Goal: Information Seeking & Learning: Find specific fact

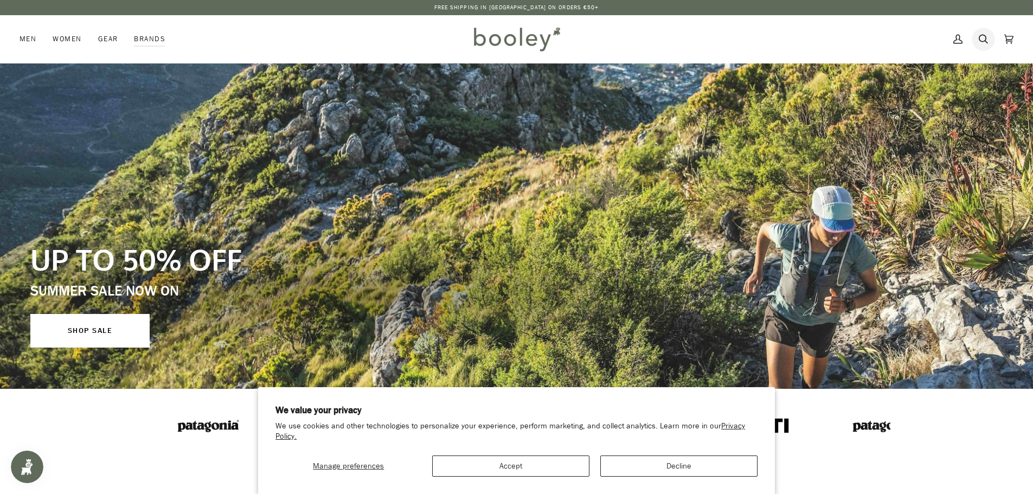
click at [983, 38] on icon at bounding box center [982, 39] width 9 height 16
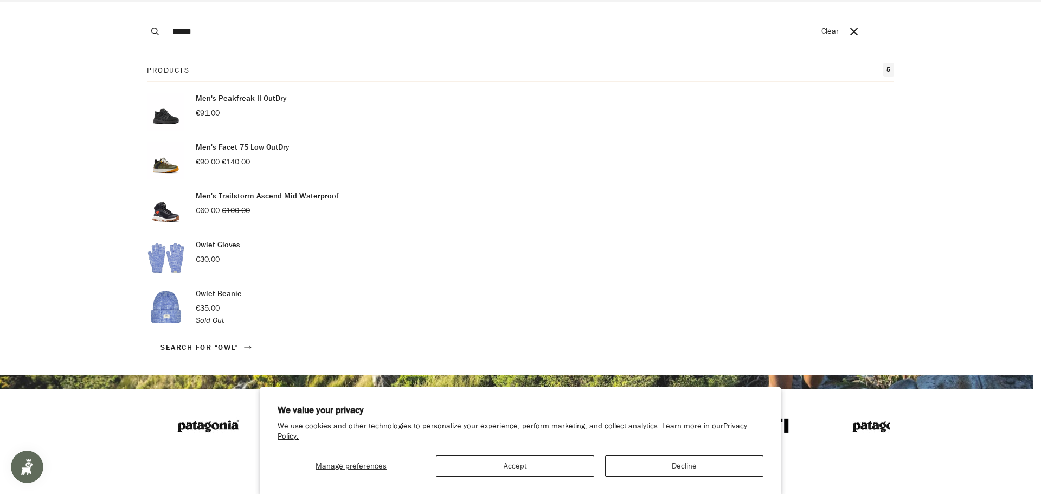
type input "*****"
click at [143, 0] on button "Search" at bounding box center [155, 31] width 24 height 63
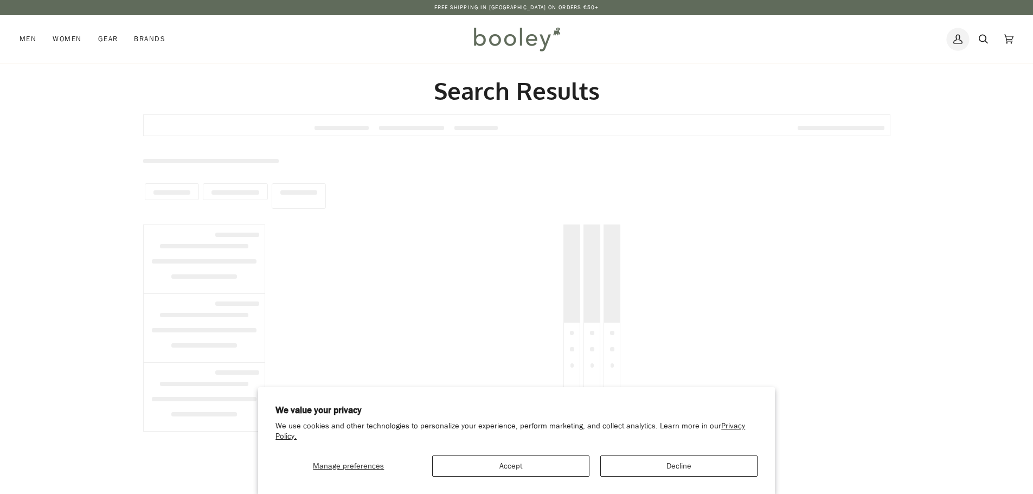
type input "*****"
